Goal: Book appointment/travel/reservation

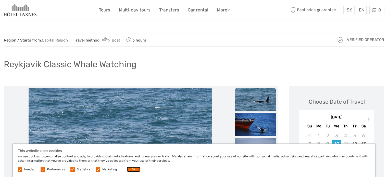
click at [135, 171] on button "OK" at bounding box center [134, 169] width 14 height 5
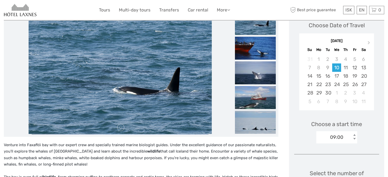
scroll to position [51, 0]
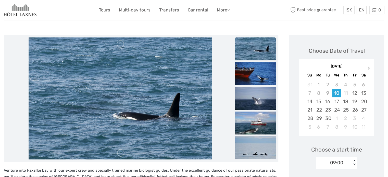
drag, startPoint x: 279, startPoint y: 0, endPoint x: 248, endPoint y: 16, distance: 34.9
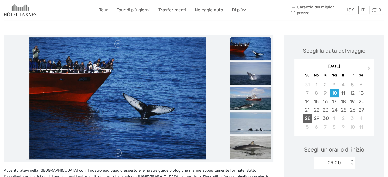
click at [309, 119] on font "28" at bounding box center [308, 119] width 6 height 6
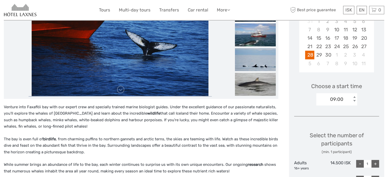
scroll to position [128, 0]
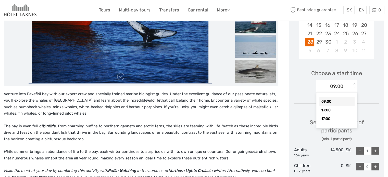
click at [355, 87] on div "< >" at bounding box center [355, 86] width 4 height 5
click at [333, 110] on div "13:00" at bounding box center [337, 110] width 36 height 9
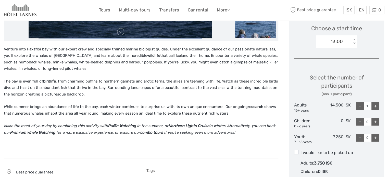
scroll to position [179, 0]
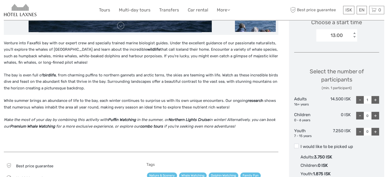
click at [376, 102] on div "+" at bounding box center [376, 100] width 8 height 8
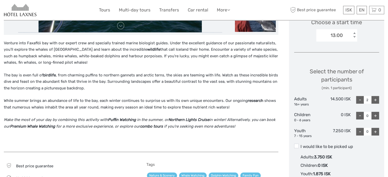
click at [376, 101] on div "+" at bounding box center [376, 100] width 8 height 8
type input "3"
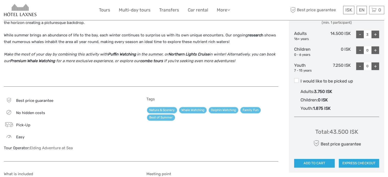
scroll to position [255, 0]
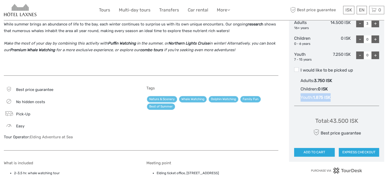
drag, startPoint x: 300, startPoint y: 98, endPoint x: 332, endPoint y: 94, distance: 32.6
click at [332, 94] on label "I would like to be picked up Adults : 3.750 ISK Children : 0 ISK Youth : 1.875 …" at bounding box center [336, 84] width 85 height 34
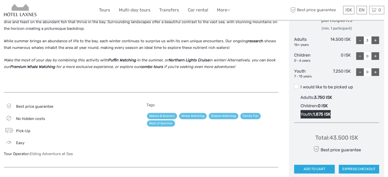
scroll to position [230, 0]
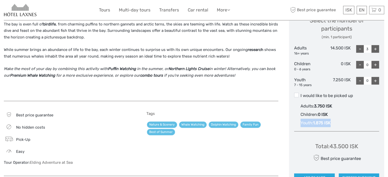
click at [359, 66] on div "-" at bounding box center [360, 65] width 8 height 8
click at [360, 81] on div "-" at bounding box center [360, 81] width 8 height 8
click at [375, 81] on div "+" at bounding box center [376, 81] width 8 height 8
click at [360, 80] on div "-" at bounding box center [360, 81] width 8 height 8
type input "0"
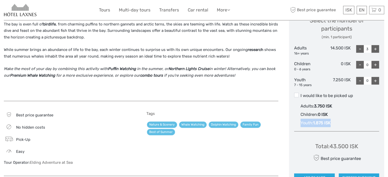
click at [360, 80] on div "-" at bounding box center [360, 81] width 8 height 8
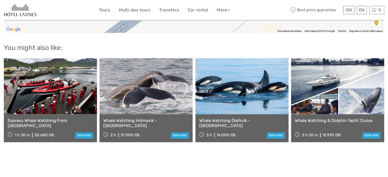
scroll to position [791, 0]
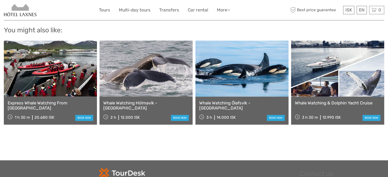
click at [243, 101] on link "Whale Watching Ólafsvík - Snaefellsnes" at bounding box center [242, 106] width 86 height 10
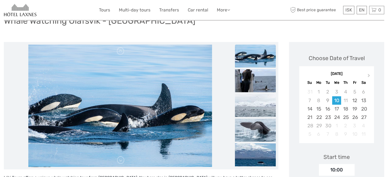
scroll to position [51, 0]
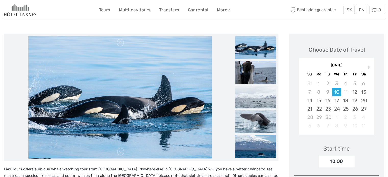
click at [104, 9] on link "Tours" at bounding box center [104, 9] width 11 height 7
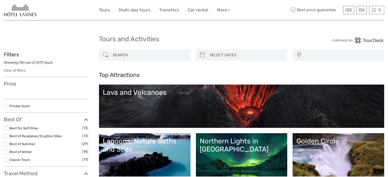
select select
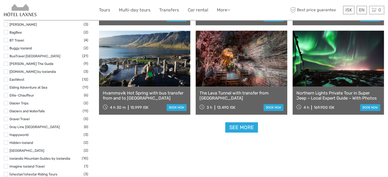
scroll to position [638, 0]
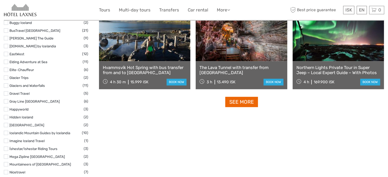
click at [246, 103] on link "See more" at bounding box center [241, 102] width 33 height 10
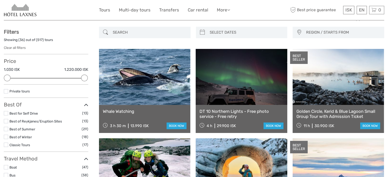
scroll to position [0, 0]
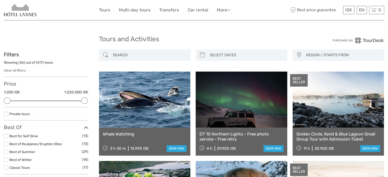
click at [156, 127] on link at bounding box center [144, 100] width 91 height 56
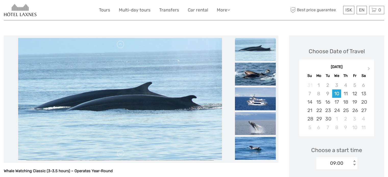
scroll to position [51, 0]
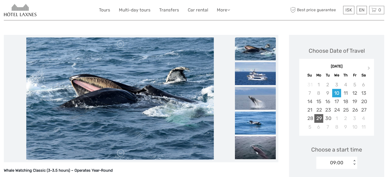
click at [319, 118] on div "29" at bounding box center [319, 118] width 9 height 8
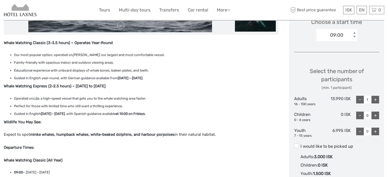
scroll to position [179, 0]
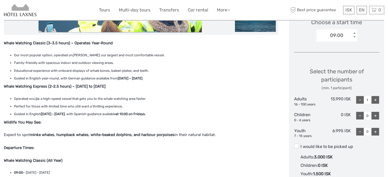
click at [361, 100] on div "-" at bounding box center [360, 100] width 8 height 8
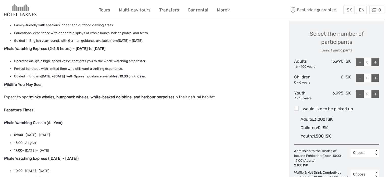
scroll to position [204, 0]
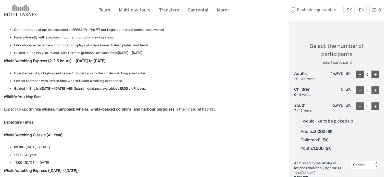
click at [375, 74] on div "+" at bounding box center [376, 75] width 8 height 8
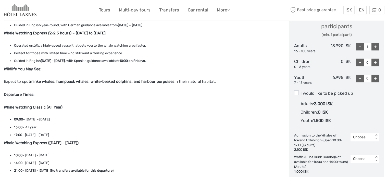
scroll to position [230, 0]
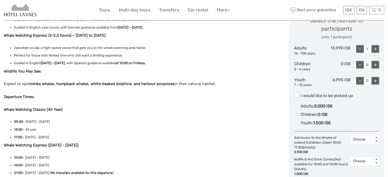
click at [375, 49] on div "+" at bounding box center [376, 49] width 8 height 8
click at [375, 48] on div "+" at bounding box center [376, 49] width 8 height 8
type input "3"
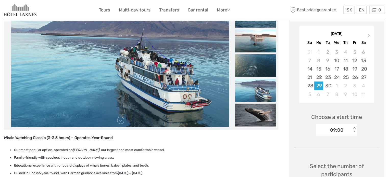
scroll to position [77, 0]
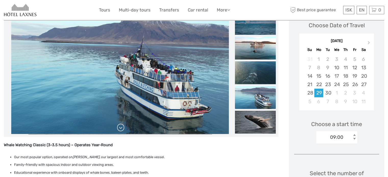
click at [121, 129] on link at bounding box center [121, 128] width 8 height 8
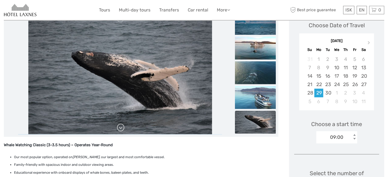
click at [121, 129] on link at bounding box center [121, 128] width 8 height 8
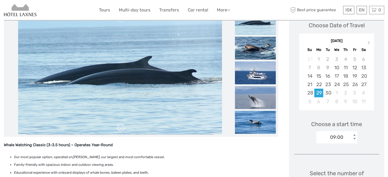
click at [121, 129] on link at bounding box center [121, 128] width 8 height 8
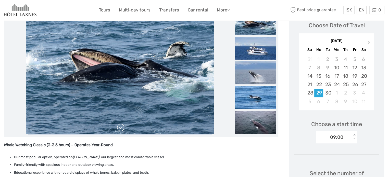
click at [121, 129] on link at bounding box center [121, 128] width 8 height 8
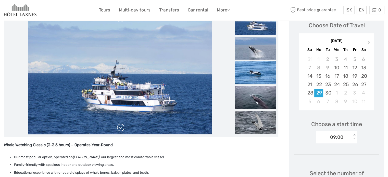
click at [121, 129] on link at bounding box center [121, 128] width 8 height 8
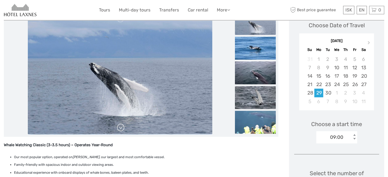
click at [120, 130] on link at bounding box center [121, 128] width 8 height 8
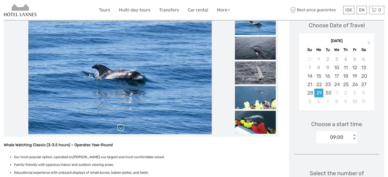
click at [120, 130] on link at bounding box center [121, 128] width 8 height 8
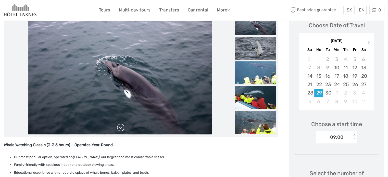
click at [118, 129] on link at bounding box center [121, 128] width 8 height 8
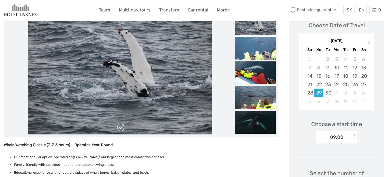
click at [118, 129] on link at bounding box center [121, 128] width 8 height 8
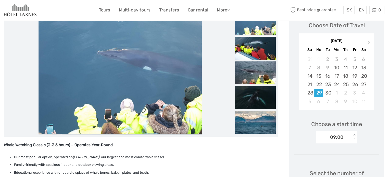
click at [120, 129] on link at bounding box center [121, 128] width 8 height 8
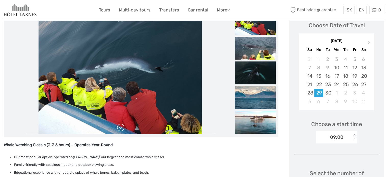
click at [120, 129] on link at bounding box center [121, 128] width 8 height 8
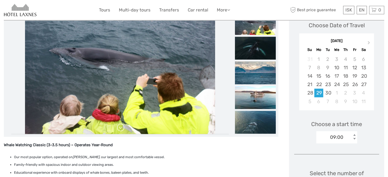
click at [120, 129] on link at bounding box center [121, 128] width 8 height 8
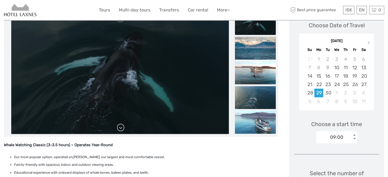
click at [120, 129] on link at bounding box center [121, 128] width 8 height 8
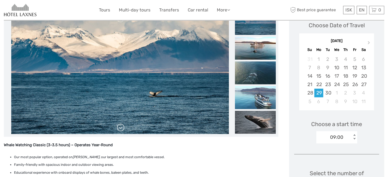
click at [120, 129] on link at bounding box center [121, 128] width 8 height 8
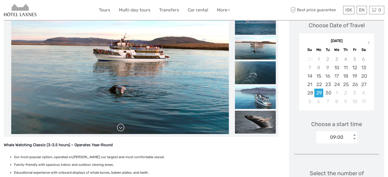
click at [120, 129] on link at bounding box center [121, 128] width 8 height 8
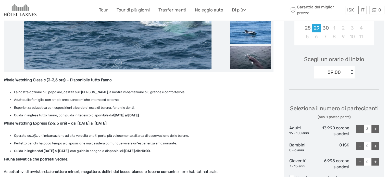
scroll to position [40, 0]
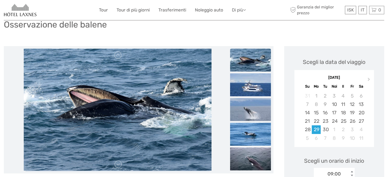
click at [243, 10] on font "Di più" at bounding box center [237, 9] width 11 height 5
click at [236, 21] on font "Cibo e bevande" at bounding box center [227, 20] width 25 height 4
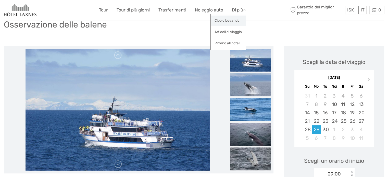
click at [234, 19] on font "Cibo e bevande" at bounding box center [227, 20] width 25 height 4
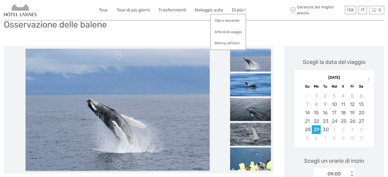
click at [21, 9] on img at bounding box center [20, 10] width 33 height 13
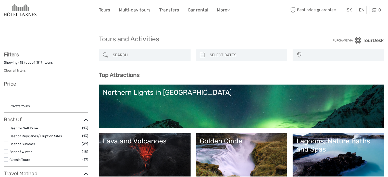
select select
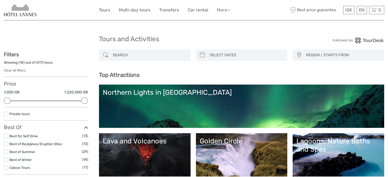
click at [224, 11] on link "More" at bounding box center [223, 9] width 13 height 7
click at [217, 20] on link "Food & drink" at bounding box center [214, 21] width 31 height 10
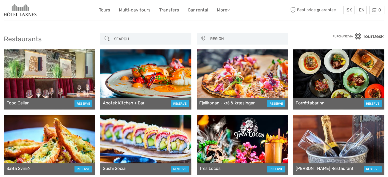
click at [213, 40] on span "REGION" at bounding box center [246, 39] width 77 height 8
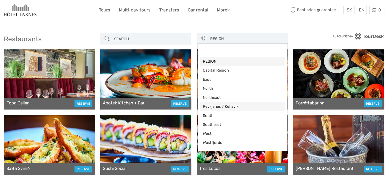
click at [216, 106] on span "Reykjanes / Keflavík" at bounding box center [243, 106] width 80 height 5
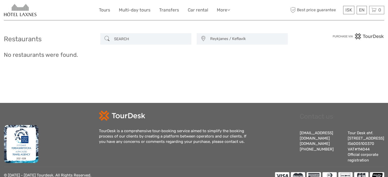
click at [224, 37] on span "Reykjanes / Keflavík" at bounding box center [246, 39] width 77 height 8
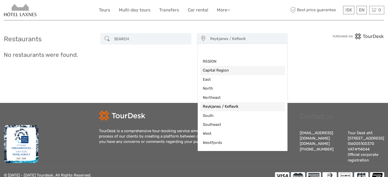
click at [213, 72] on span "Capital Region" at bounding box center [243, 70] width 80 height 5
select select "3"
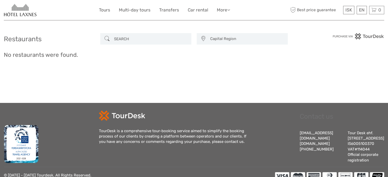
click at [120, 39] on input "search" at bounding box center [150, 38] width 77 height 9
click at [46, 38] on h2 "Restaurants" at bounding box center [49, 39] width 91 height 8
click at [17, 10] on img at bounding box center [20, 10] width 33 height 13
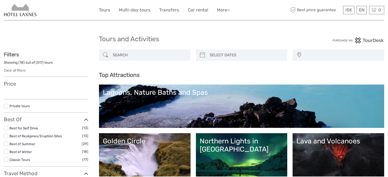
select select
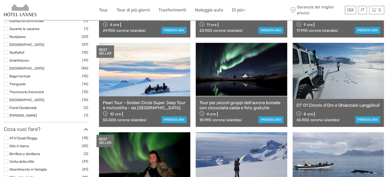
scroll to position [332, 0]
click at [7, 74] on label at bounding box center [6, 76] width 4 height 4
click at [0, 0] on input "checkbox" at bounding box center [0, 0] width 0 height 0
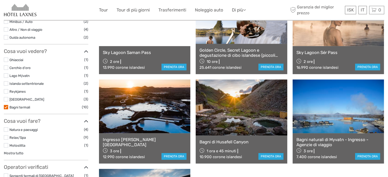
scroll to position [208, 0]
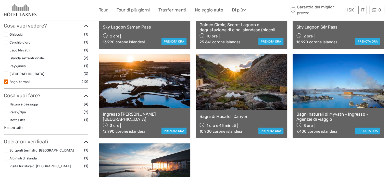
click at [245, 100] on link at bounding box center [241, 82] width 91 height 56
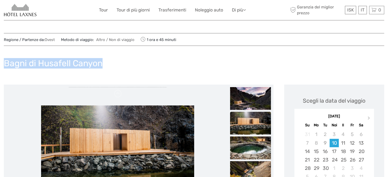
drag, startPoint x: 5, startPoint y: 62, endPoint x: 106, endPoint y: 65, distance: 100.9
click at [106, 65] on div "Bagni di Husafell Canyon" at bounding box center [194, 65] width 381 height 19
copy font "Bagni di Husafell Canyon"
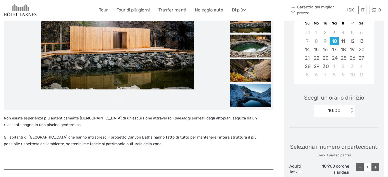
scroll to position [77, 0]
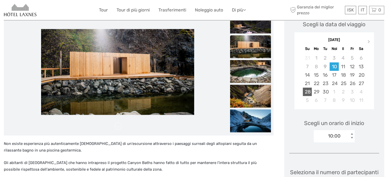
click at [306, 90] on font "28" at bounding box center [308, 92] width 6 height 6
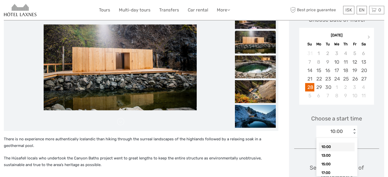
click at [355, 137] on div "10:00 < >" at bounding box center [337, 132] width 41 height 12
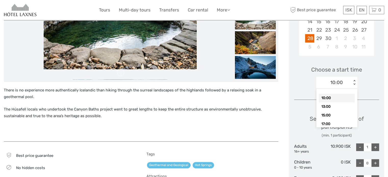
scroll to position [133, 0]
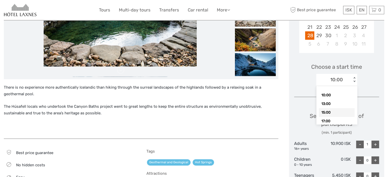
click at [329, 113] on div "15:00" at bounding box center [337, 112] width 36 height 9
